Goal: Share content: Share content

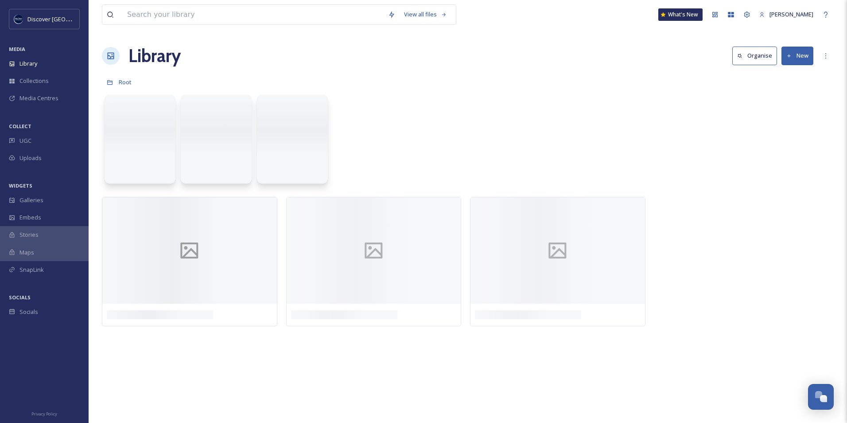
scroll to position [2238, 0]
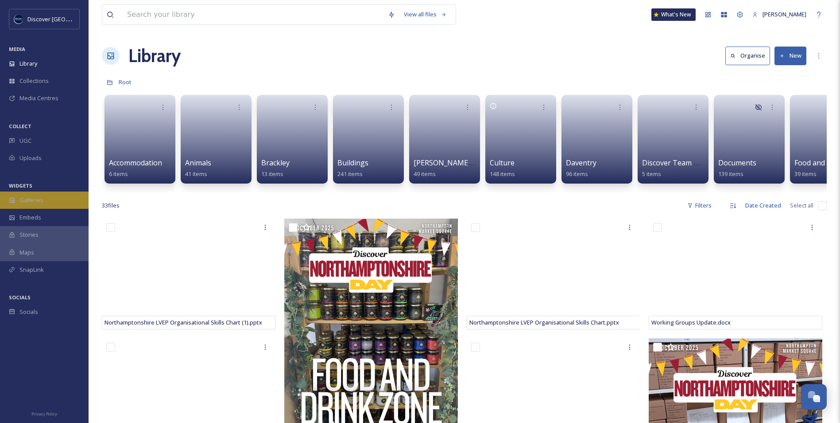
click at [34, 201] on span "Galleries" at bounding box center [31, 200] width 24 height 8
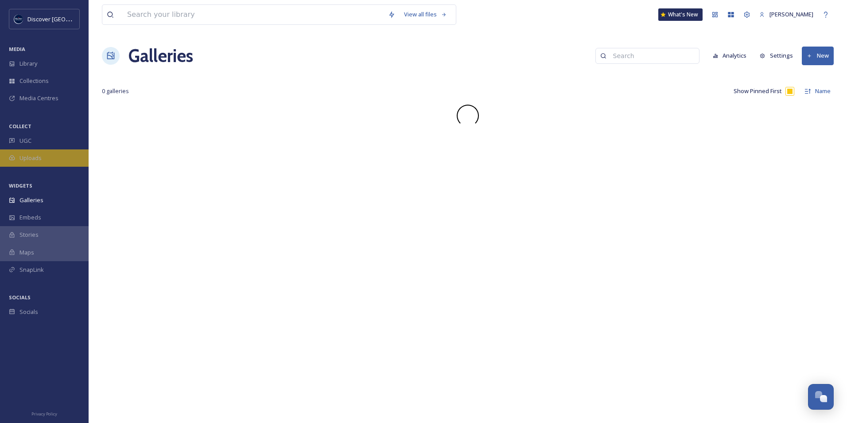
click at [36, 161] on span "Uploads" at bounding box center [30, 158] width 22 height 8
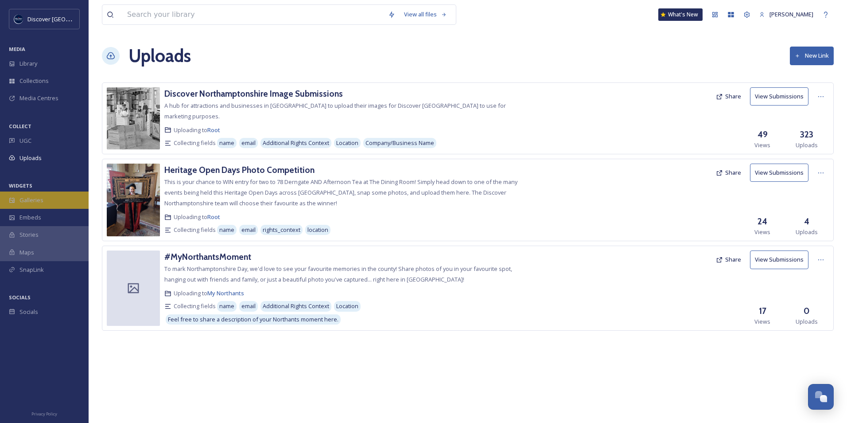
click at [60, 203] on div "Galleries" at bounding box center [44, 199] width 89 height 17
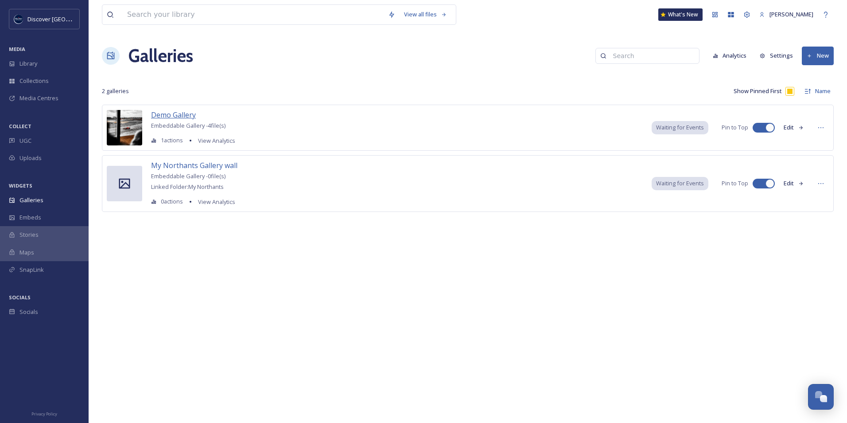
click at [179, 114] on span "Demo Gallery" at bounding box center [173, 115] width 45 height 10
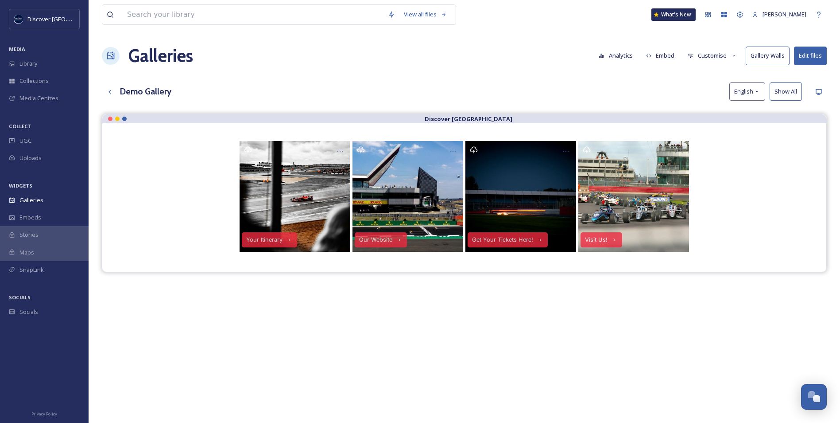
click at [669, 57] on button "Embed" at bounding box center [661, 55] width 38 height 17
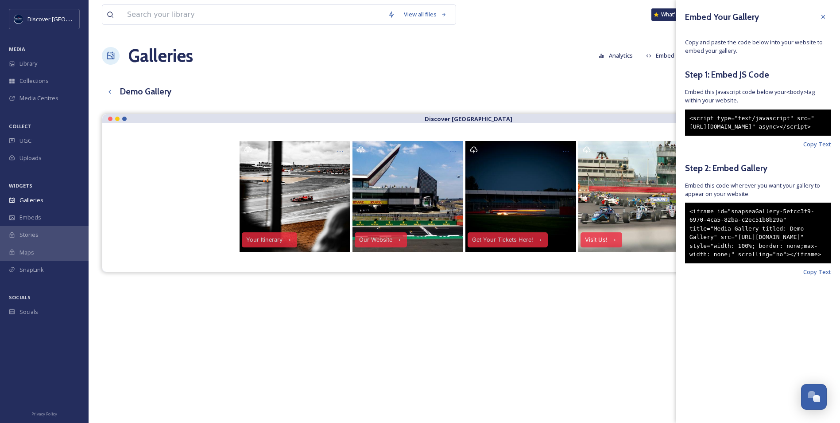
drag, startPoint x: 729, startPoint y: 147, endPoint x: 681, endPoint y: 120, distance: 54.9
click at [681, 120] on div "Embed Your Gallery Copy and paste the code below into your website to embed you…" at bounding box center [758, 155] width 164 height 311
copy div "<script type="text/javascript" src="[URL][DOMAIN_NAME]" async></script>"
click at [402, 400] on div "Discover [GEOGRAPHIC_DATA] Your Itinerary Our Website Get Your Tickets Here! Vi…" at bounding box center [464, 325] width 725 height 423
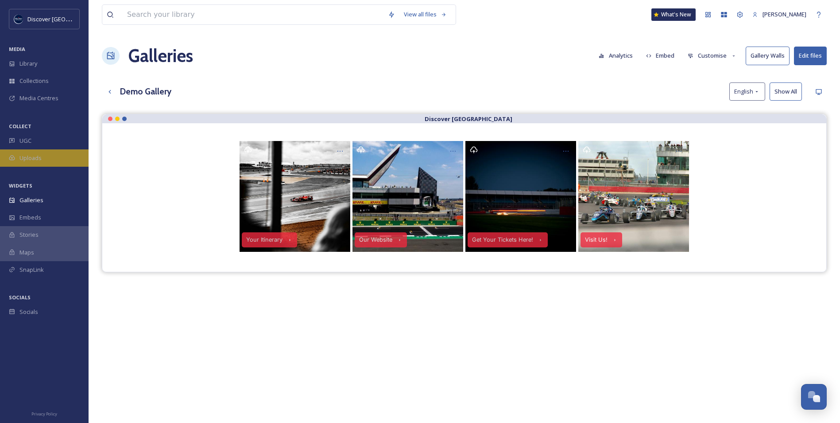
click at [27, 160] on span "Uploads" at bounding box center [30, 158] width 22 height 8
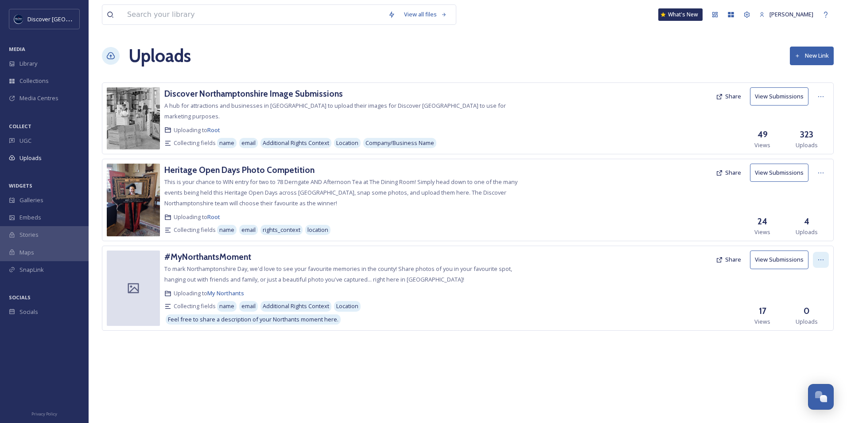
click at [822, 260] on icon at bounding box center [820, 259] width 7 height 7
click at [233, 257] on h3 "#MyNorthantsMoment" at bounding box center [207, 256] width 87 height 11
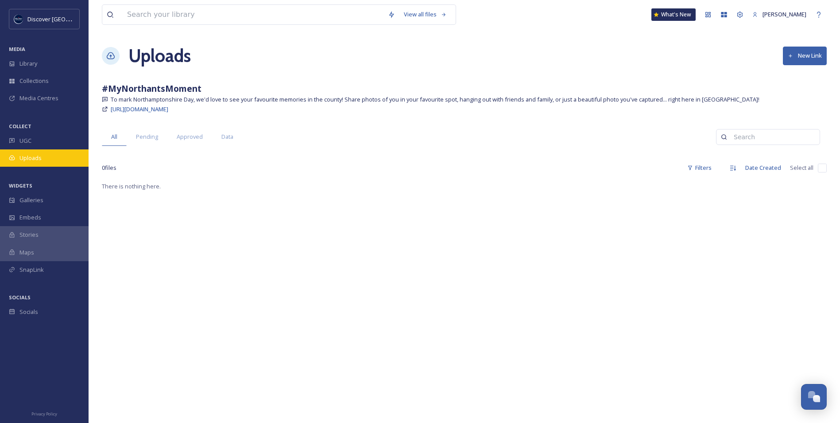
click at [36, 163] on div "Uploads" at bounding box center [44, 157] width 89 height 17
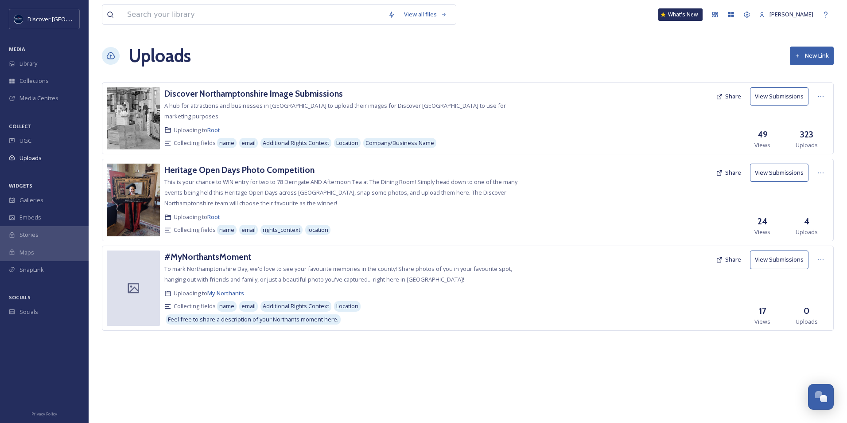
click at [726, 255] on button "Share" at bounding box center [728, 259] width 34 height 17
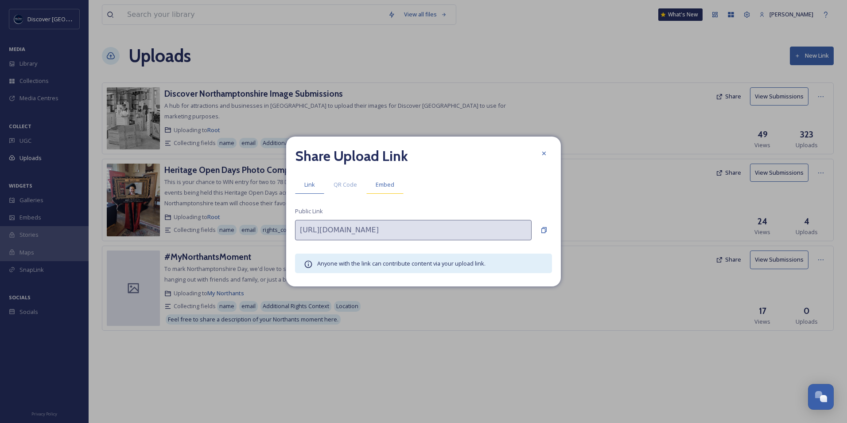
click at [380, 181] on span "Embed" at bounding box center [385, 184] width 19 height 8
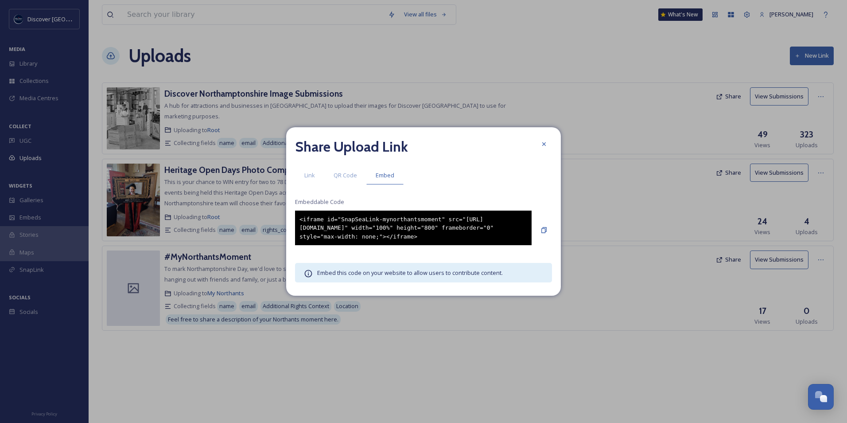
drag, startPoint x: 311, startPoint y: 231, endPoint x: 279, endPoint y: 209, distance: 38.8
click at [279, 209] on div "Share Upload Link Link QR Code Embed Embeddable Code <iframe id="SnapSeaLink-my…" at bounding box center [423, 211] width 847 height 423
copy div "<iframe id="SnapSeaLink-mynorthantsmoment" src="[URL][DOMAIN_NAME]" width="100%…"
click at [548, 144] on div at bounding box center [544, 144] width 16 height 16
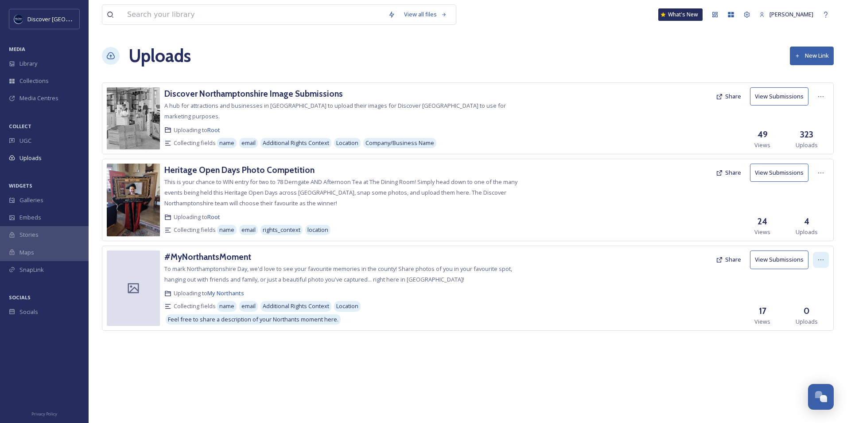
click at [826, 260] on div at bounding box center [821, 260] width 16 height 16
click at [818, 300] on div "Edit" at bounding box center [812, 295] width 34 height 17
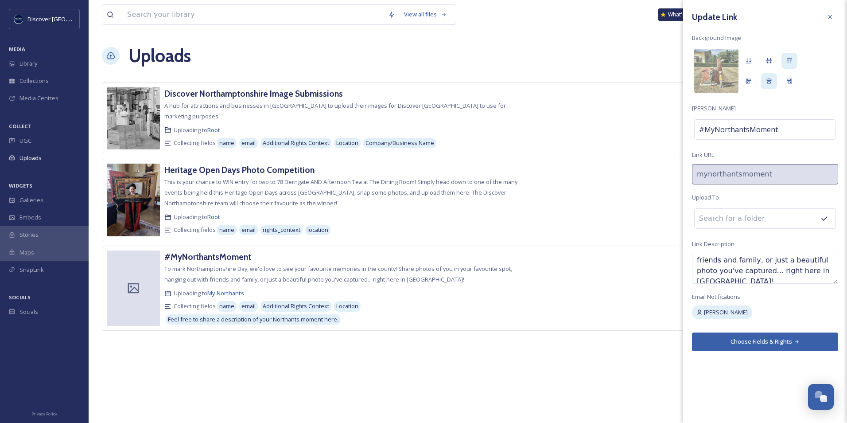
scroll to position [53, 0]
click at [754, 274] on textarea "To mark Northamptonshire Day, we'd love to see your favourite memories in the c…" at bounding box center [765, 267] width 146 height 31
type textarea "To mark Northamptonshire Day, we'd love to see your favourite memories in the c…"
click at [756, 405] on div "Update Link Background Image [PERSON_NAME] #MyNorthantsMoment Link URL mynortha…" at bounding box center [765, 211] width 164 height 423
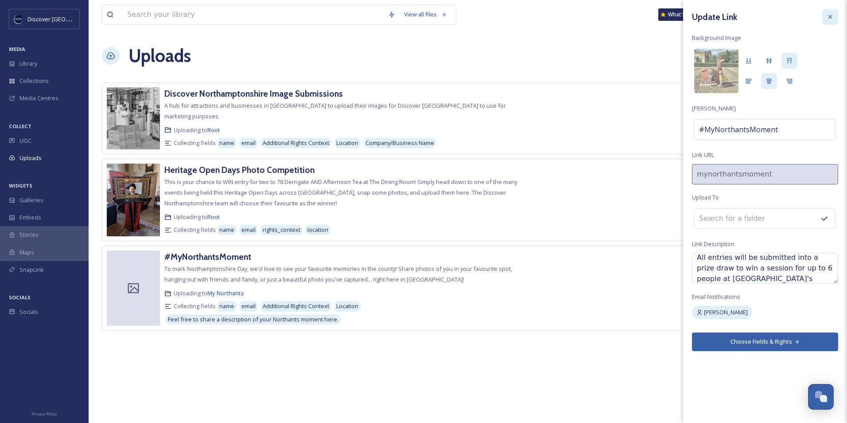
click at [832, 18] on icon at bounding box center [830, 16] width 7 height 7
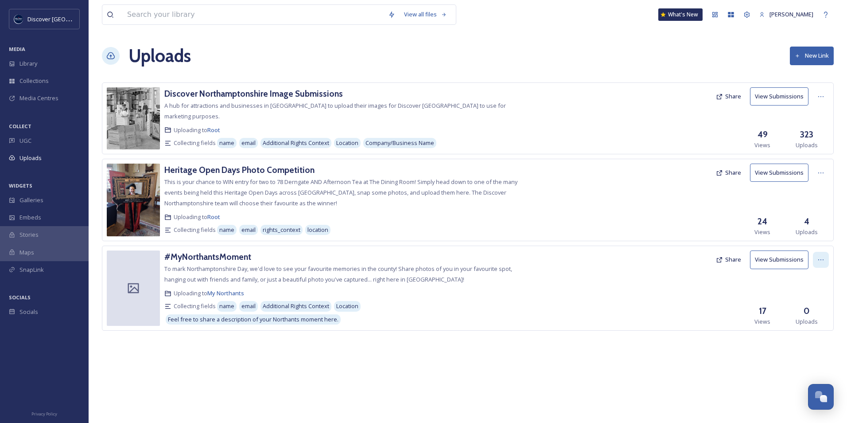
click at [826, 261] on div at bounding box center [821, 260] width 16 height 16
click at [810, 295] on div "Edit" at bounding box center [812, 295] width 34 height 17
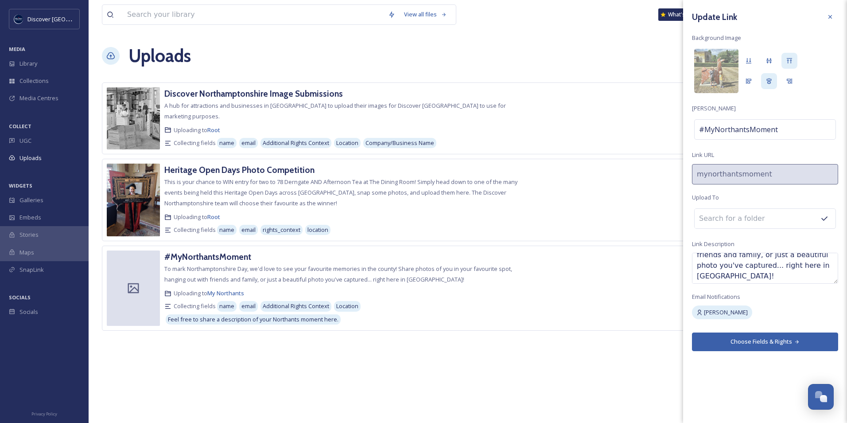
scroll to position [53, 0]
click at [741, 278] on textarea "To mark Northamptonshire Day, we'd love to see your favourite memories in the c…" at bounding box center [765, 267] width 146 height 31
type textarea "To mark Northamptonshire Day, we'd love to see your favourite memories in the c…"
click at [762, 344] on button "Choose Fields & Rights" at bounding box center [765, 341] width 146 height 18
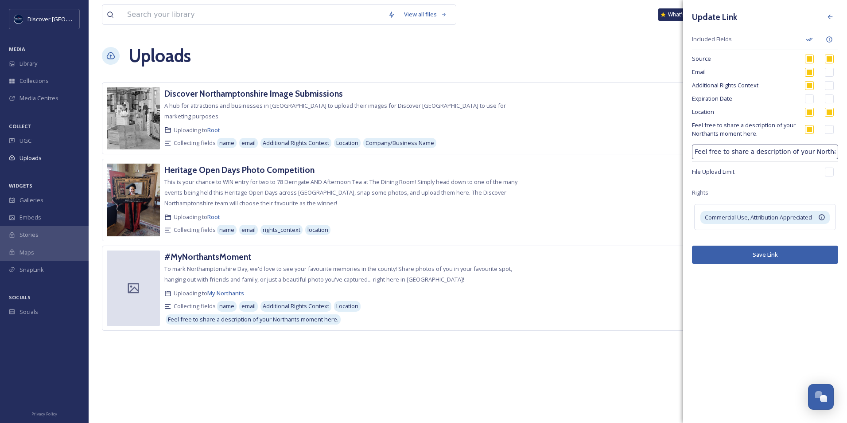
click at [793, 255] on button "Save Link" at bounding box center [765, 254] width 146 height 18
